Goal: Use online tool/utility: Utilize a website feature to perform a specific function

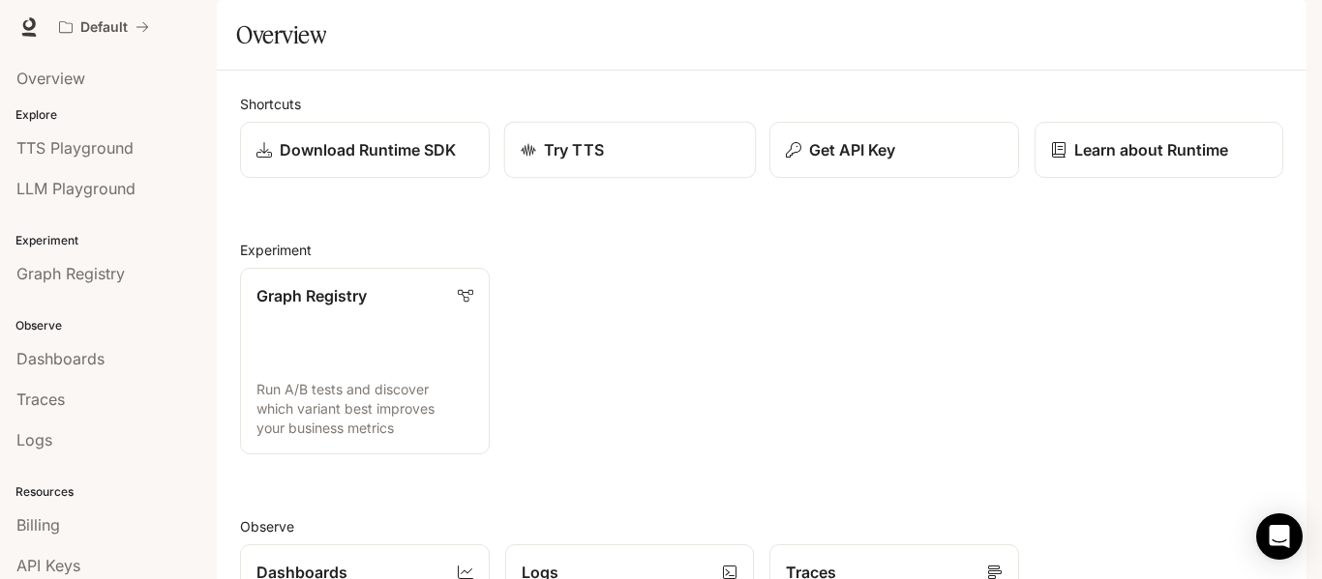
click at [611, 162] on div "Try TTS" at bounding box center [629, 149] width 219 height 23
